Goal: Communication & Community: Participate in discussion

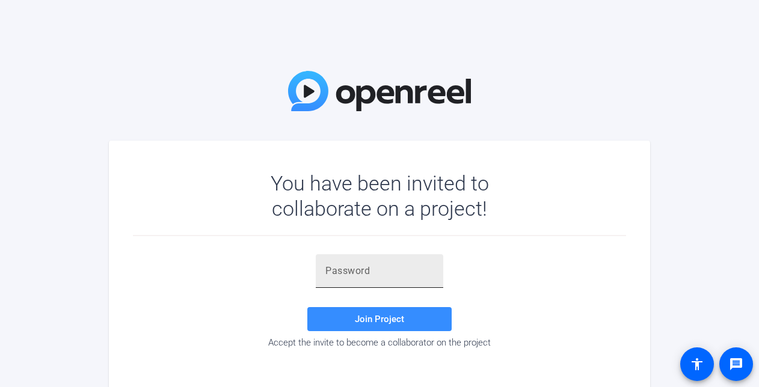
click at [359, 273] on input "text" at bounding box center [379, 271] width 108 height 14
paste input "OD;@is"
type input "OD;@is"
click at [388, 321] on span "Join Project" at bounding box center [379, 319] width 49 height 11
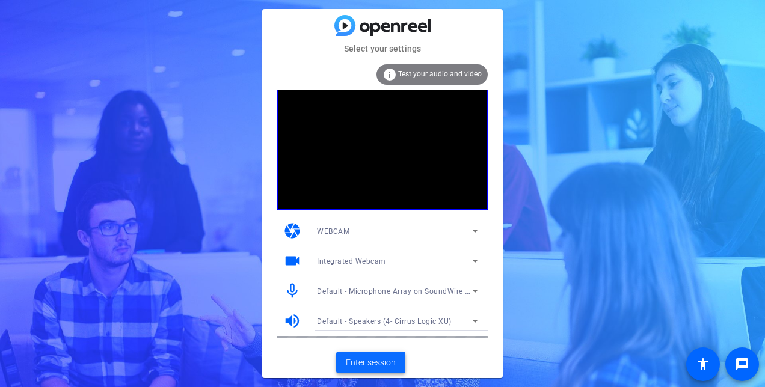
click at [374, 365] on span "Enter session" at bounding box center [371, 362] width 50 height 13
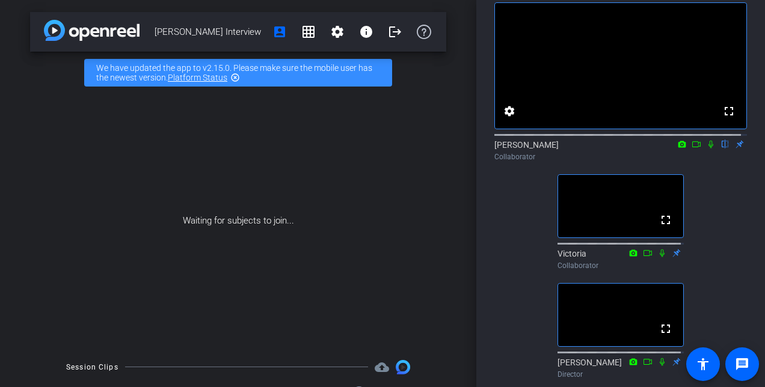
scroll to position [60, 0]
click at [727, 189] on div "fullscreen settings [PERSON_NAME] flip Collaborator fullscreen Victoria Collabo…" at bounding box center [620, 185] width 252 height 396
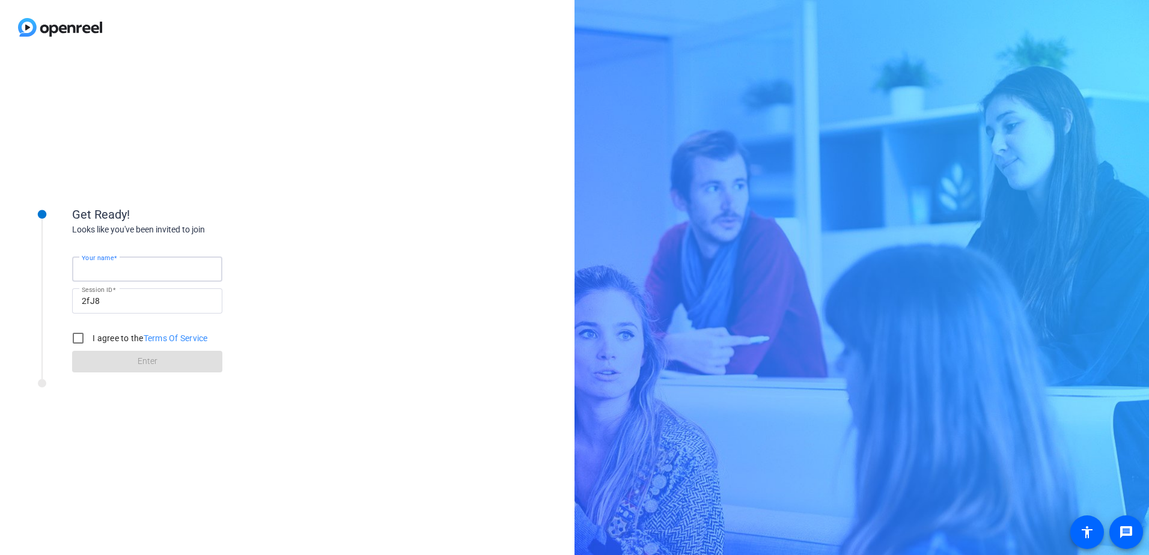
click at [129, 269] on input "Your name" at bounding box center [147, 269] width 131 height 14
click at [88, 266] on input "[PERSON_NAME]" at bounding box center [147, 269] width 131 height 14
type input "[PERSON_NAME]"
click at [79, 335] on input "I agree to the Terms Of Service" at bounding box center [78, 338] width 24 height 24
checkbox input "true"
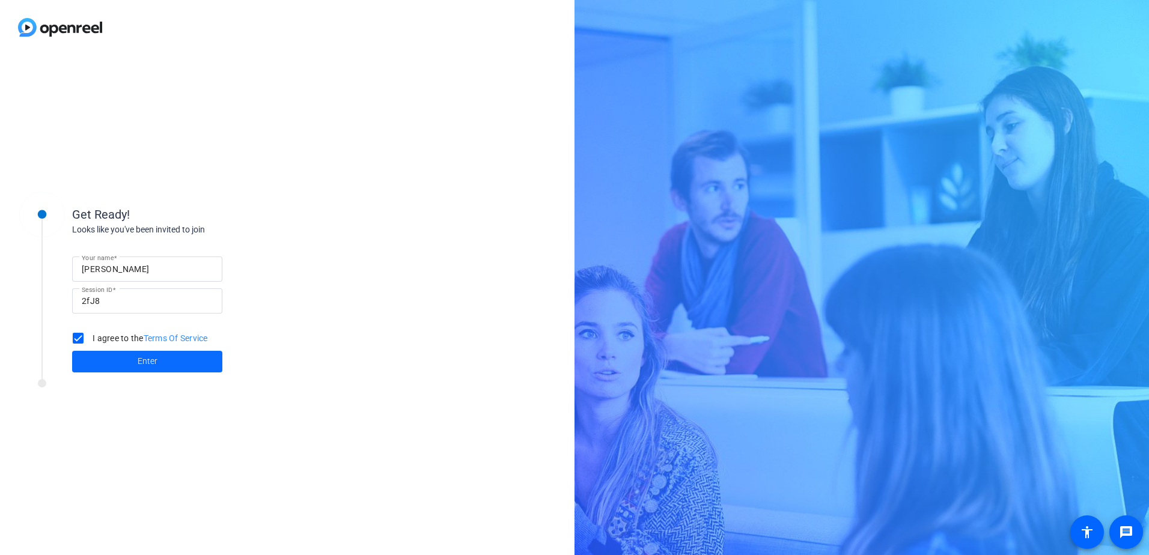
click at [145, 358] on span "Enter" at bounding box center [148, 361] width 20 height 13
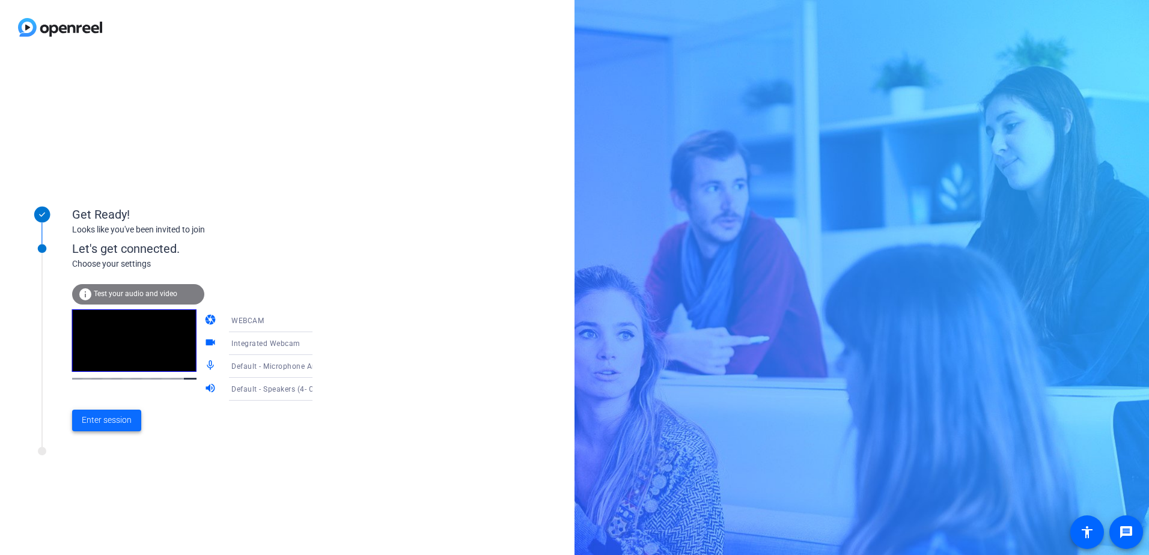
click at [121, 421] on span "Enter session" at bounding box center [107, 420] width 50 height 13
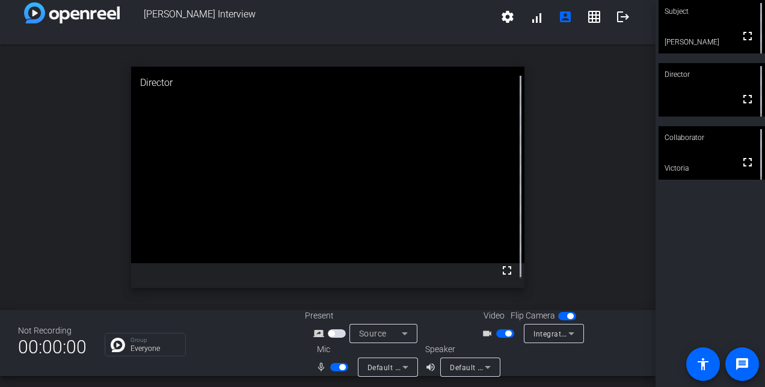
scroll to position [14, 0]
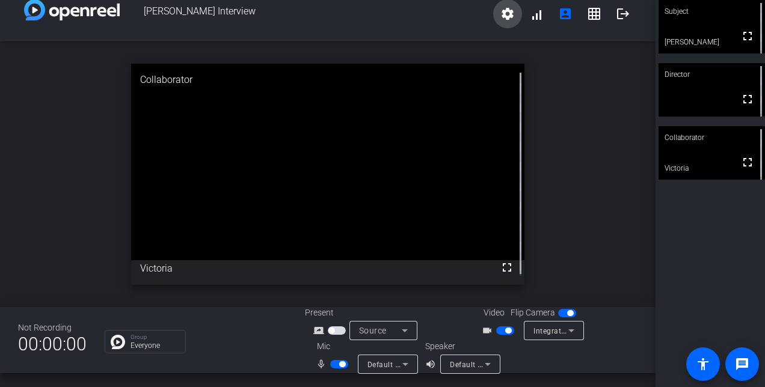
click at [508, 18] on mat-icon "settings" at bounding box center [507, 14] width 14 height 14
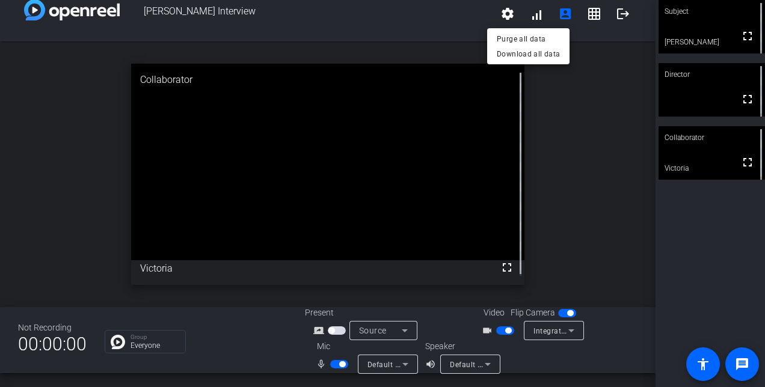
click at [500, 17] on div at bounding box center [382, 193] width 765 height 387
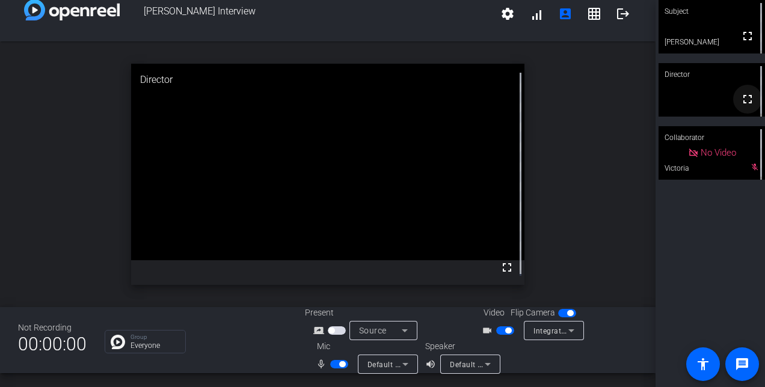
drag, startPoint x: 741, startPoint y: 44, endPoint x: 743, endPoint y: 106, distance: 62.6
click at [741, 43] on mat-icon "fullscreen" at bounding box center [747, 36] width 14 height 14
click at [740, 102] on mat-icon "fullscreen" at bounding box center [747, 99] width 14 height 14
click at [751, 75] on icon at bounding box center [755, 74] width 8 height 8
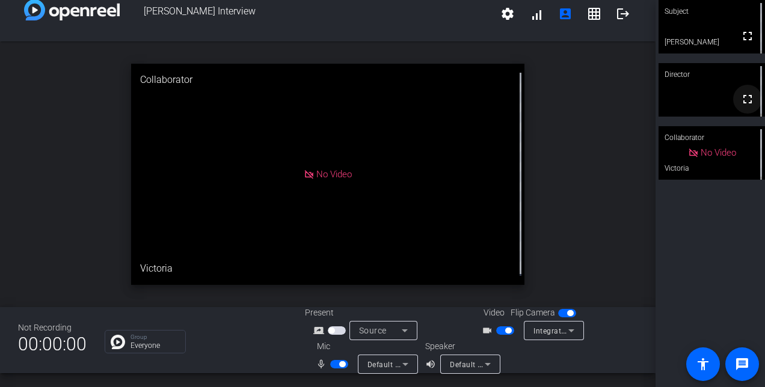
drag, startPoint x: 745, startPoint y: 38, endPoint x: 748, endPoint y: 100, distance: 62.6
click at [745, 38] on mat-icon "fullscreen" at bounding box center [747, 36] width 14 height 14
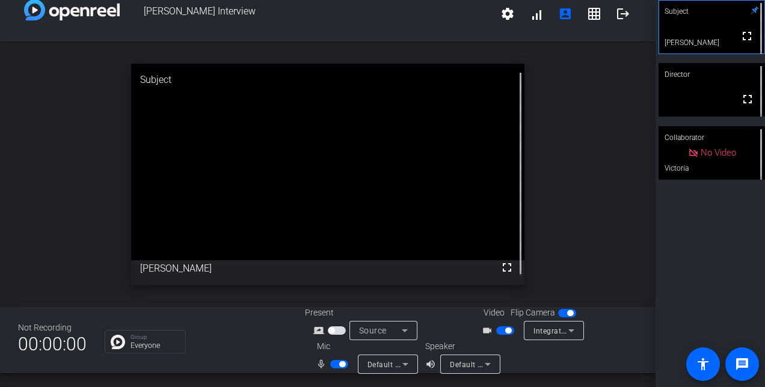
click at [751, 11] on icon at bounding box center [755, 11] width 8 height 8
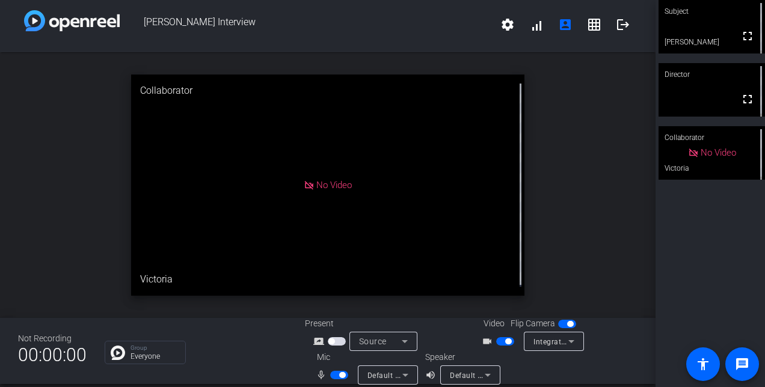
scroll to position [0, 0]
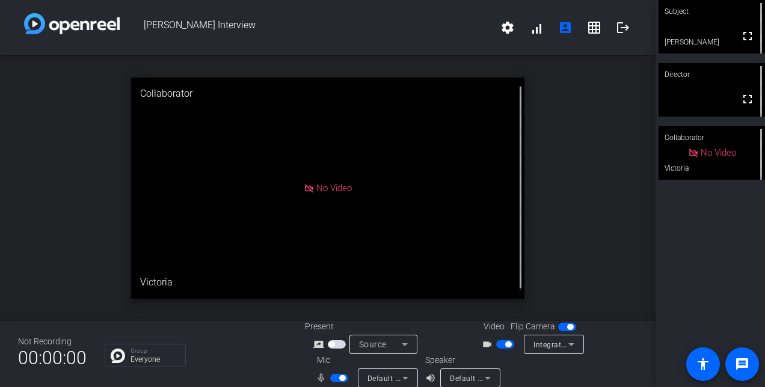
click at [362, 20] on span "[PERSON_NAME] Interview" at bounding box center [306, 27] width 373 height 29
